Goal: Transaction & Acquisition: Book appointment/travel/reservation

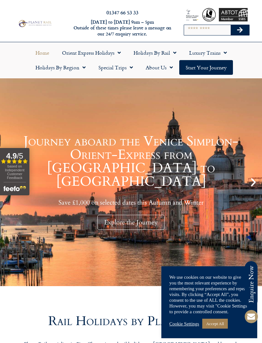
click at [222, 323] on link "Accept All" at bounding box center [215, 324] width 26 height 10
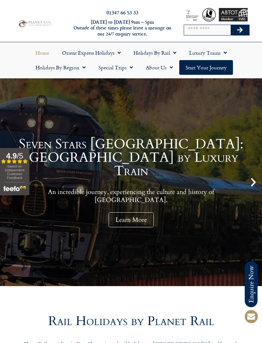
click at [168, 55] on link "Holidays by Rail" at bounding box center [155, 52] width 56 height 15
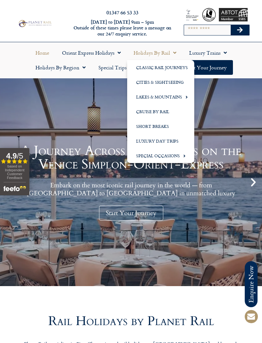
click at [177, 99] on link "Lakes & Mountains" at bounding box center [160, 97] width 67 height 15
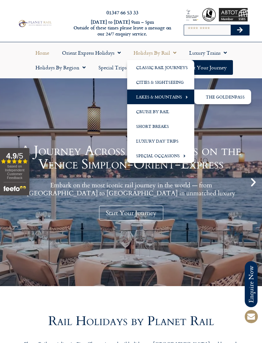
click at [229, 97] on link "The GoldenPass" at bounding box center [222, 97] width 57 height 15
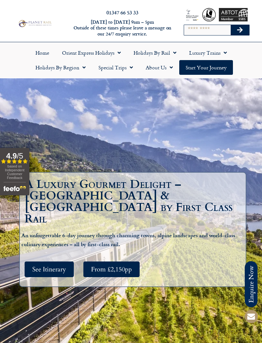
click at [60, 266] on span "See Itinerary" at bounding box center [49, 269] width 34 height 8
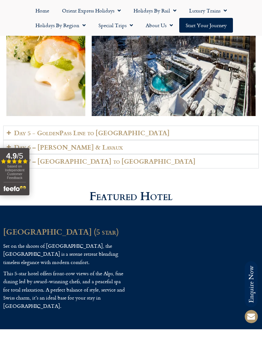
scroll to position [1506, 0]
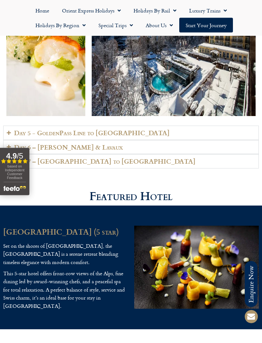
click at [78, 27] on link "Holidays by Region" at bounding box center [60, 25] width 63 height 15
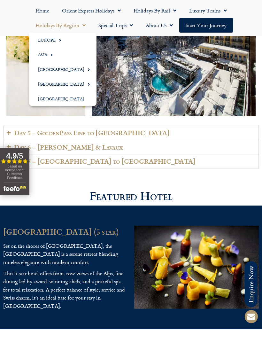
click at [57, 41] on span "Menu" at bounding box center [59, 40] width 6 height 11
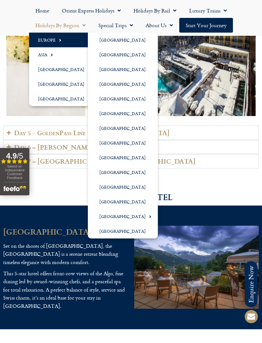
click at [146, 215] on span "Menu" at bounding box center [149, 216] width 6 height 11
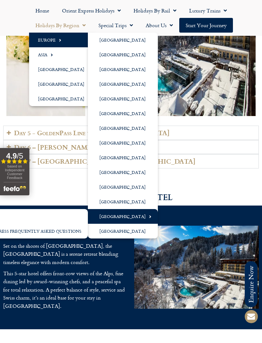
click at [146, 216] on span "Menu" at bounding box center [149, 216] width 6 height 11
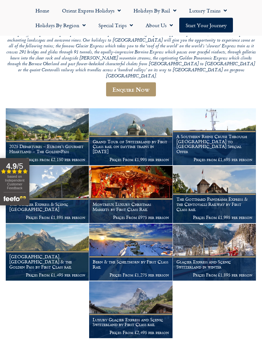
scroll to position [119, 0]
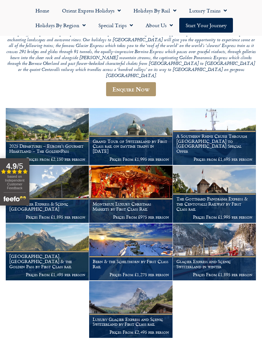
click at [123, 317] on h1 "Luxury Glacier Express and Scenic Switzerland by First Class rail" at bounding box center [131, 322] width 76 height 10
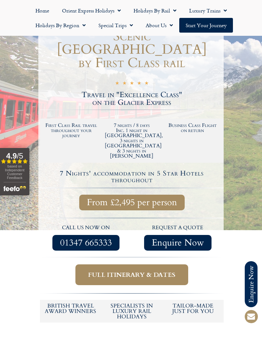
scroll to position [124, 0]
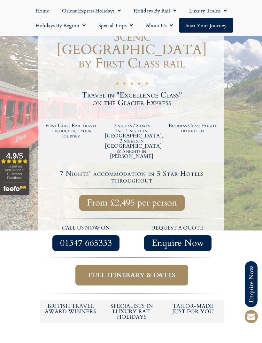
click at [167, 271] on span "Full itinerary & dates" at bounding box center [131, 275] width 87 height 8
click at [140, 271] on span "Full itinerary & dates" at bounding box center [131, 275] width 87 height 8
click at [165, 271] on span "Full itinerary & dates" at bounding box center [131, 275] width 87 height 8
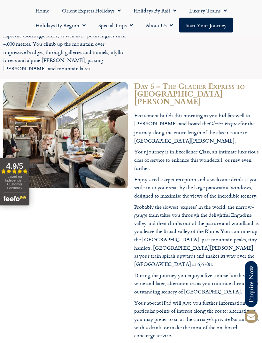
scroll to position [1572, 0]
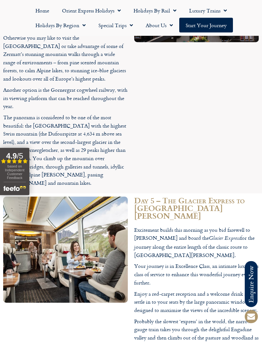
click at [18, 163] on icon "Filled star" at bounding box center [20, 161] width 5 height 5
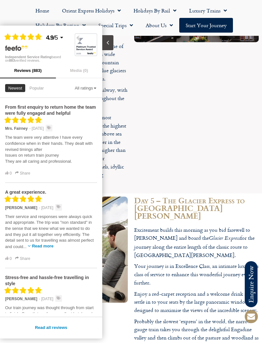
click at [50, 244] on button "Read more" at bounding box center [42, 246] width 21 height 5
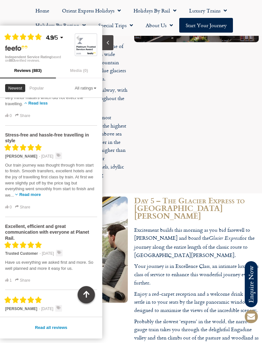
scroll to position [159, 0]
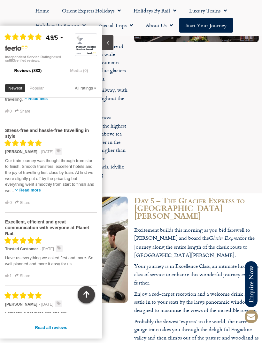
click at [28, 188] on button "Read more" at bounding box center [29, 190] width 21 height 5
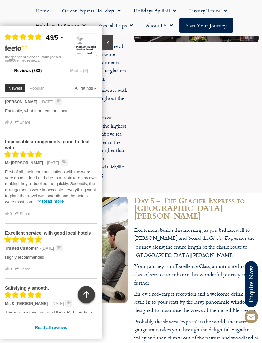
scroll to position [386, 0]
click at [50, 199] on button "Read more" at bounding box center [52, 201] width 21 height 5
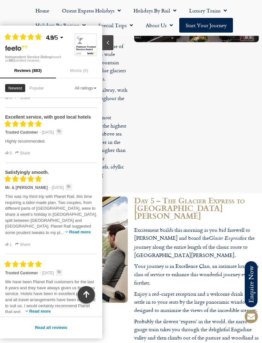
scroll to position [513, 0]
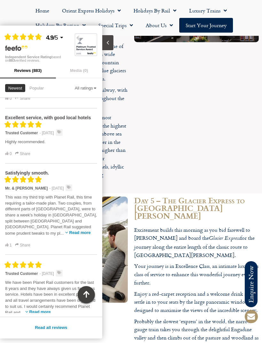
click at [69, 230] on button "Read more" at bounding box center [79, 232] width 21 height 5
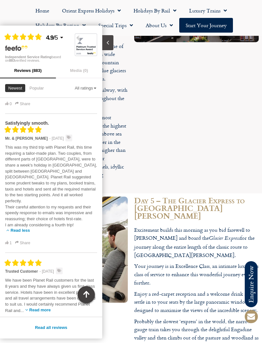
scroll to position [574, 0]
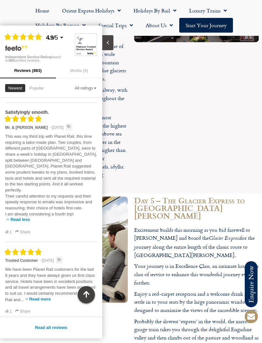
click at [21, 217] on button "Read less" at bounding box center [21, 219] width 20 height 5
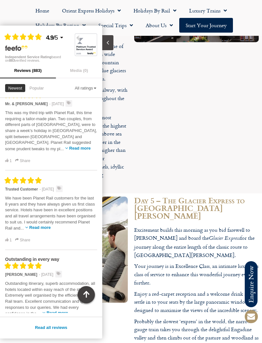
scroll to position [597, 0]
click at [120, 244] on div at bounding box center [65, 344] width 131 height 303
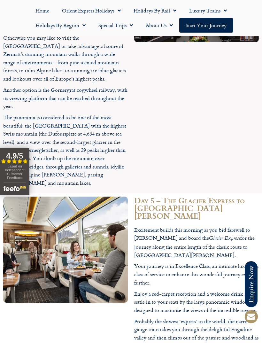
click at [218, 28] on link "Start your Journey" at bounding box center [206, 25] width 54 height 15
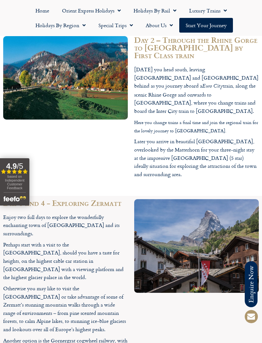
scroll to position [1207, 0]
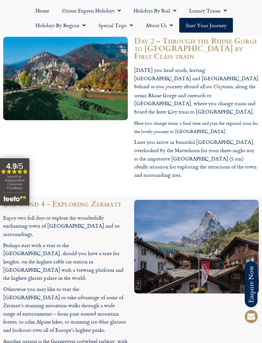
click at [230, 200] on img at bounding box center [196, 247] width 125 height 94
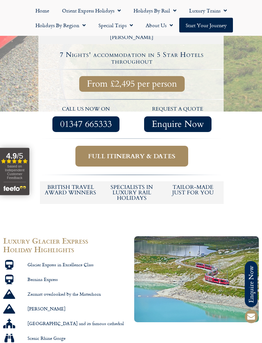
scroll to position [238, 0]
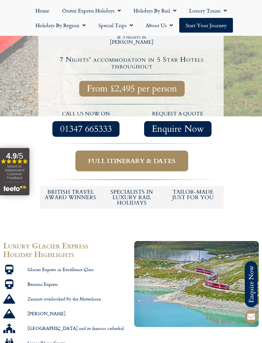
click at [176, 157] on span "Full itinerary & dates" at bounding box center [131, 161] width 87 height 8
click at [161, 85] on span "From £2,495 per person" at bounding box center [132, 89] width 90 height 8
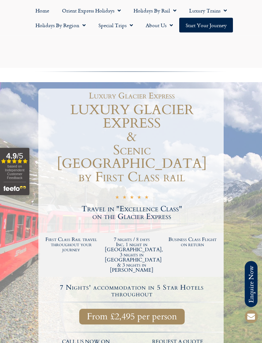
scroll to position [0, 0]
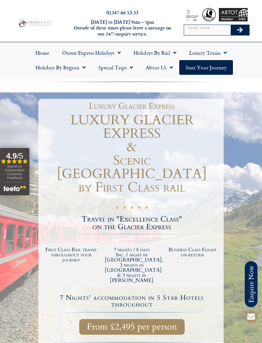
click at [42, 21] on img at bounding box center [34, 23] width 35 height 9
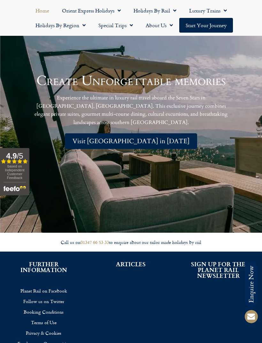
scroll to position [1300, 0]
